Goal: Information Seeking & Learning: Learn about a topic

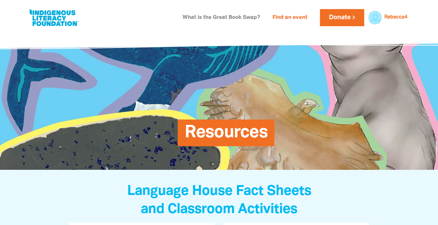
click at [222, 17] on link "What is the Great Book Swap?" at bounding box center [221, 17] width 86 height 11
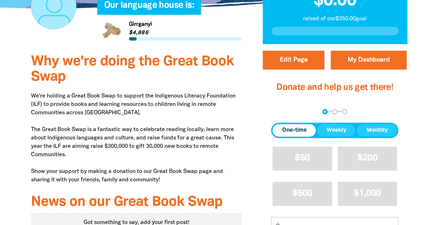
scroll to position [80, 0]
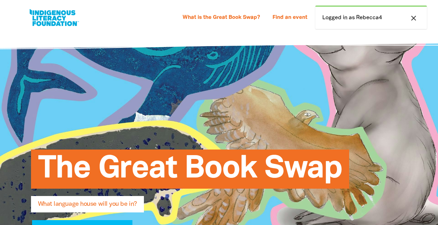
select select "k12"
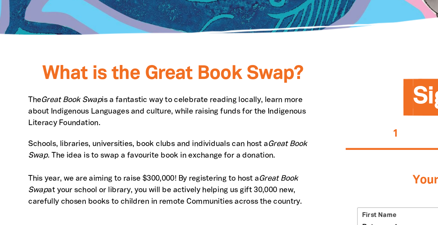
scroll to position [270, 0]
